Goal: Task Accomplishment & Management: Use online tool/utility

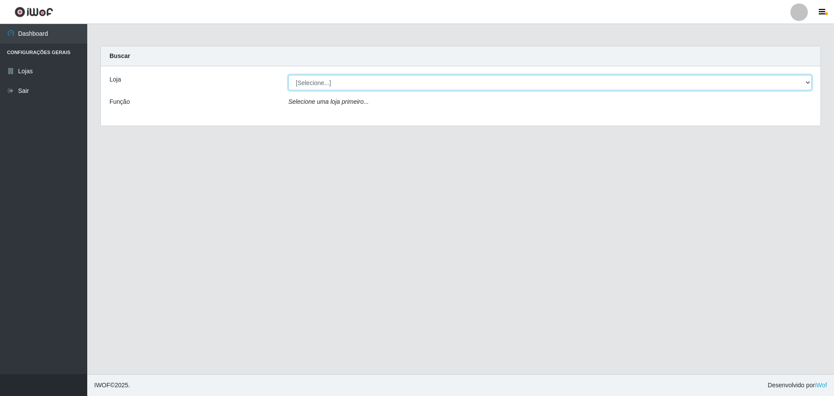
drag, startPoint x: 316, startPoint y: 83, endPoint x: 316, endPoint y: 91, distance: 7.9
click at [317, 83] on select "[Selecione...] Extrabom - Loja 05 [GEOGRAPHIC_DATA]" at bounding box center [549, 82] width 523 height 15
select select "494"
click at [288, 75] on select "[Selecione...] Extrabom - Loja 05 [GEOGRAPHIC_DATA]" at bounding box center [549, 82] width 523 height 15
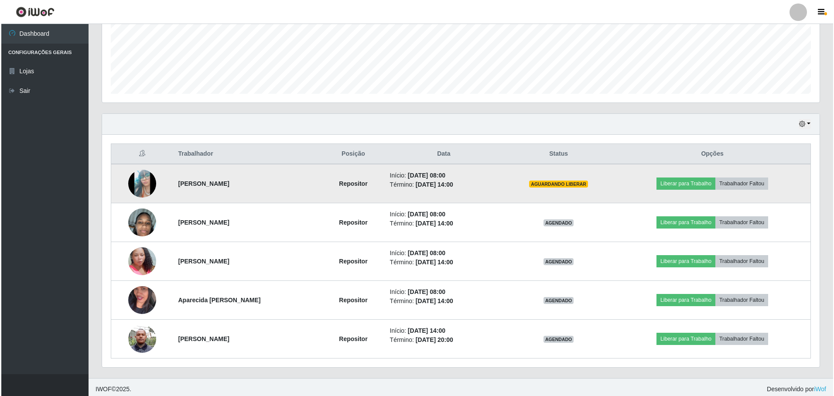
scroll to position [181, 717]
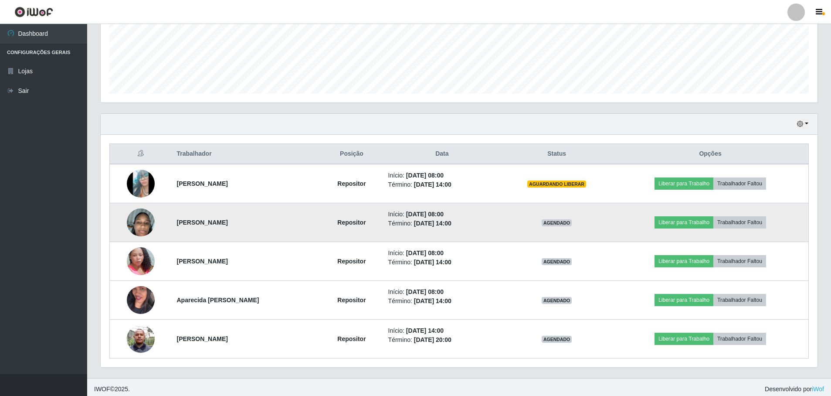
click at [143, 219] on img at bounding box center [141, 222] width 28 height 50
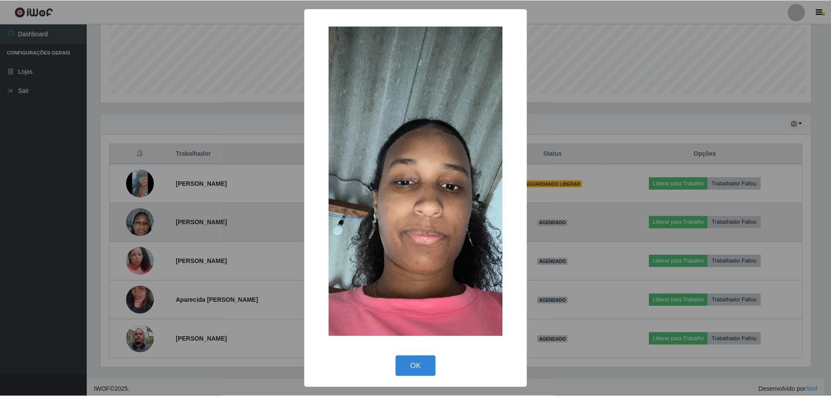
scroll to position [181, 713]
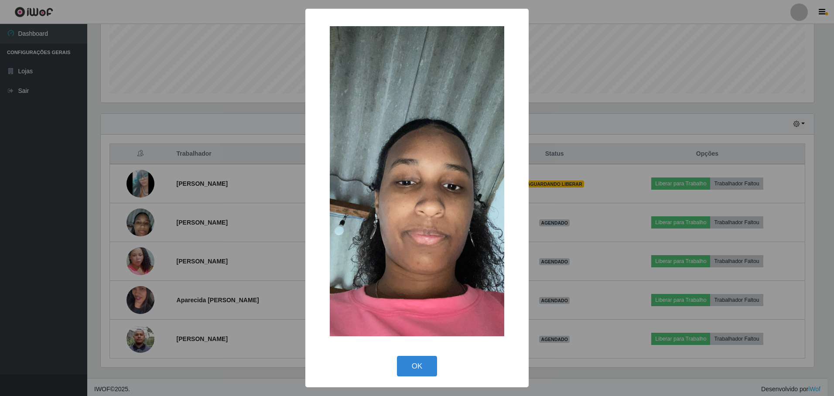
drag, startPoint x: 427, startPoint y: 367, endPoint x: 421, endPoint y: 366, distance: 5.7
click at [427, 366] on button "OK" at bounding box center [417, 366] width 41 height 20
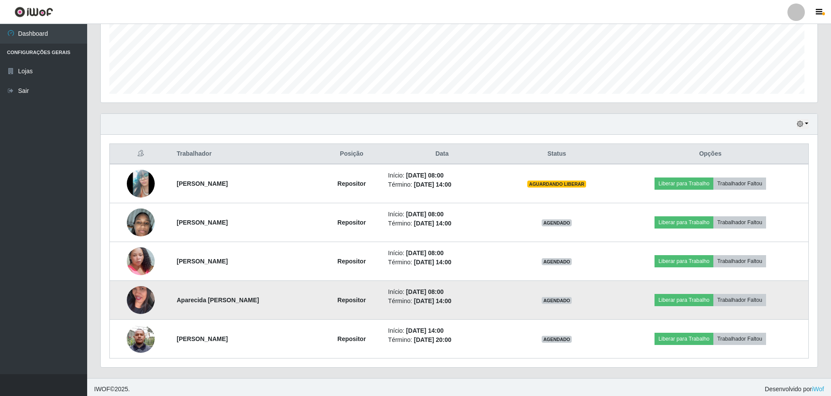
scroll to position [181, 717]
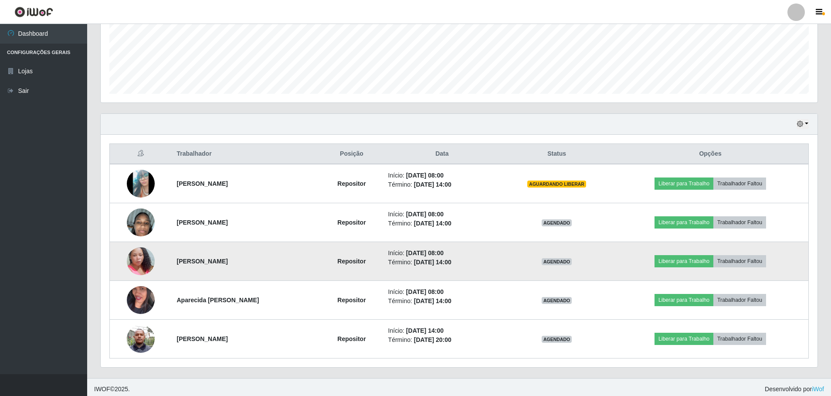
click at [140, 260] on img at bounding box center [141, 261] width 28 height 50
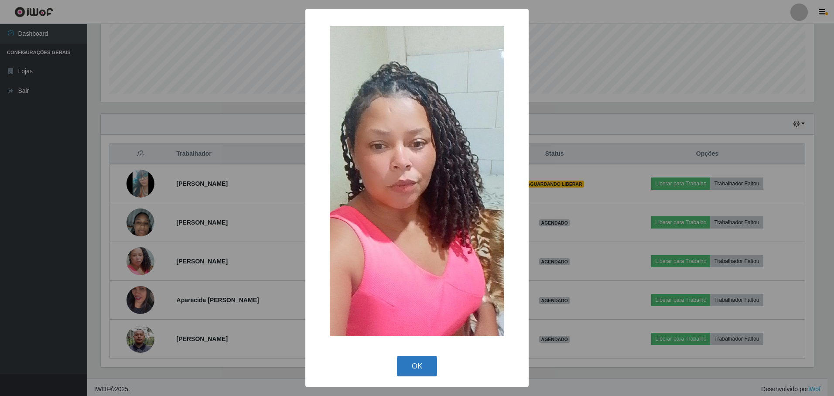
click at [422, 365] on button "OK" at bounding box center [417, 366] width 41 height 20
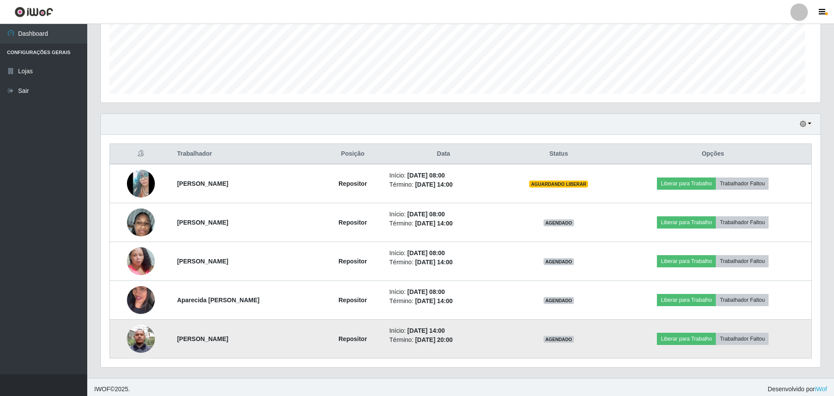
scroll to position [181, 717]
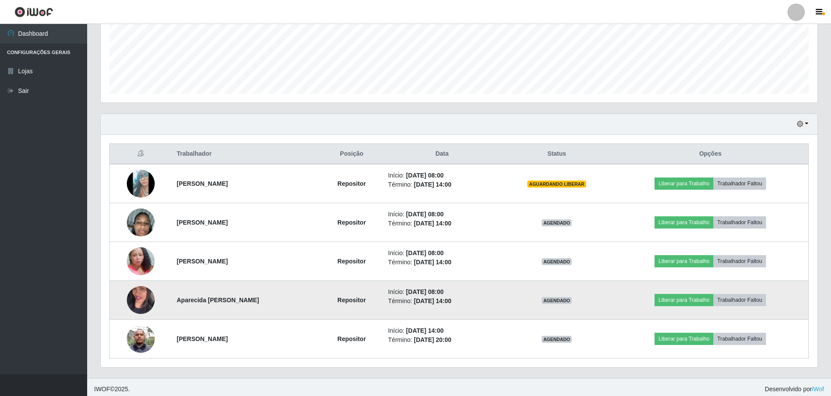
click at [140, 295] on img at bounding box center [141, 300] width 28 height 50
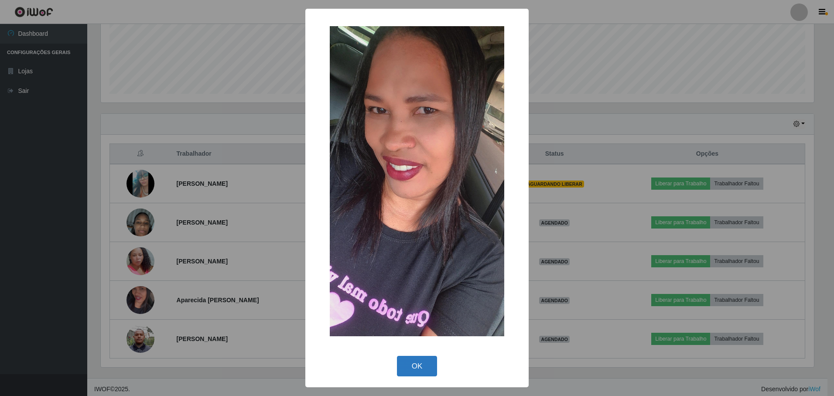
click at [432, 370] on button "OK" at bounding box center [417, 366] width 41 height 20
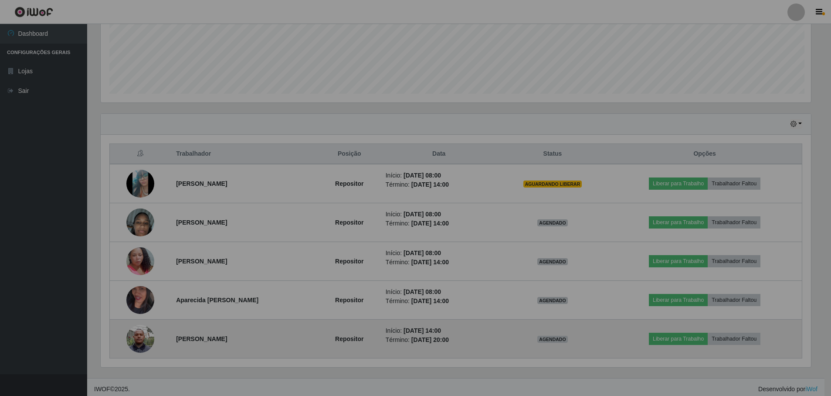
scroll to position [181, 717]
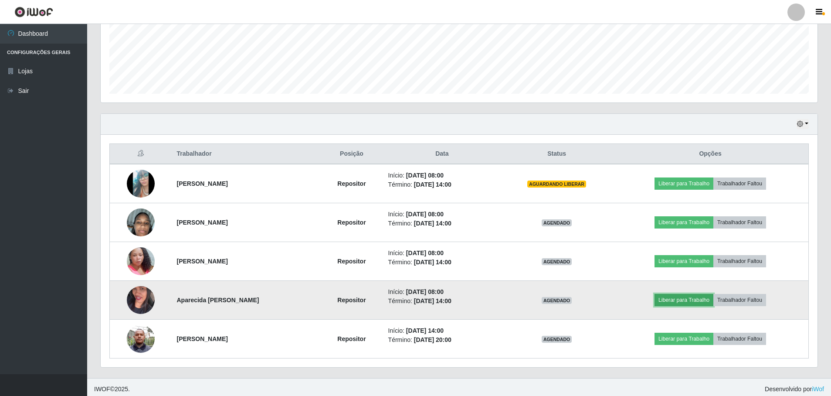
click at [666, 299] on button "Liberar para Trabalho" at bounding box center [684, 300] width 59 height 12
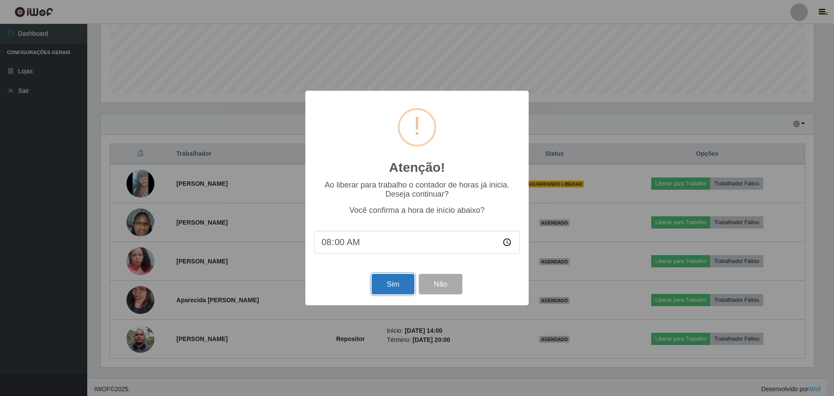
click at [404, 286] on button "Sim" at bounding box center [392, 284] width 42 height 20
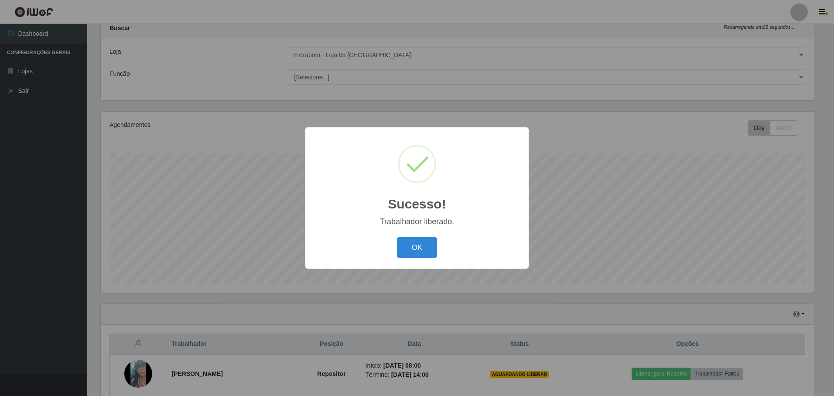
click at [424, 259] on div "OK Cancel" at bounding box center [417, 247] width 206 height 25
click at [425, 254] on button "OK" at bounding box center [417, 247] width 41 height 20
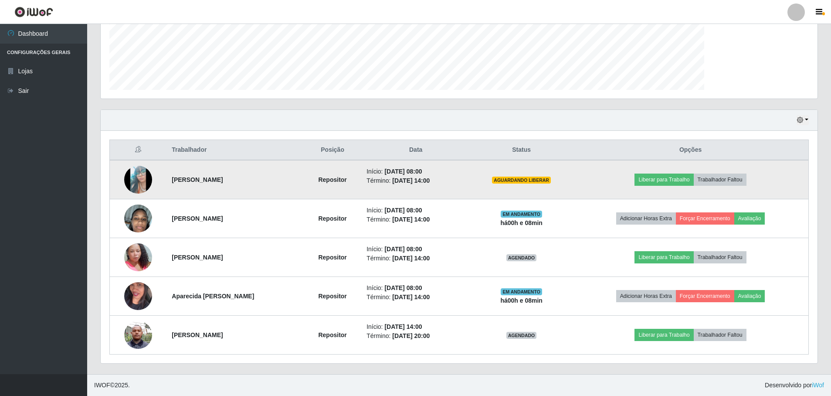
scroll to position [181, 717]
